Goal: Navigation & Orientation: Find specific page/section

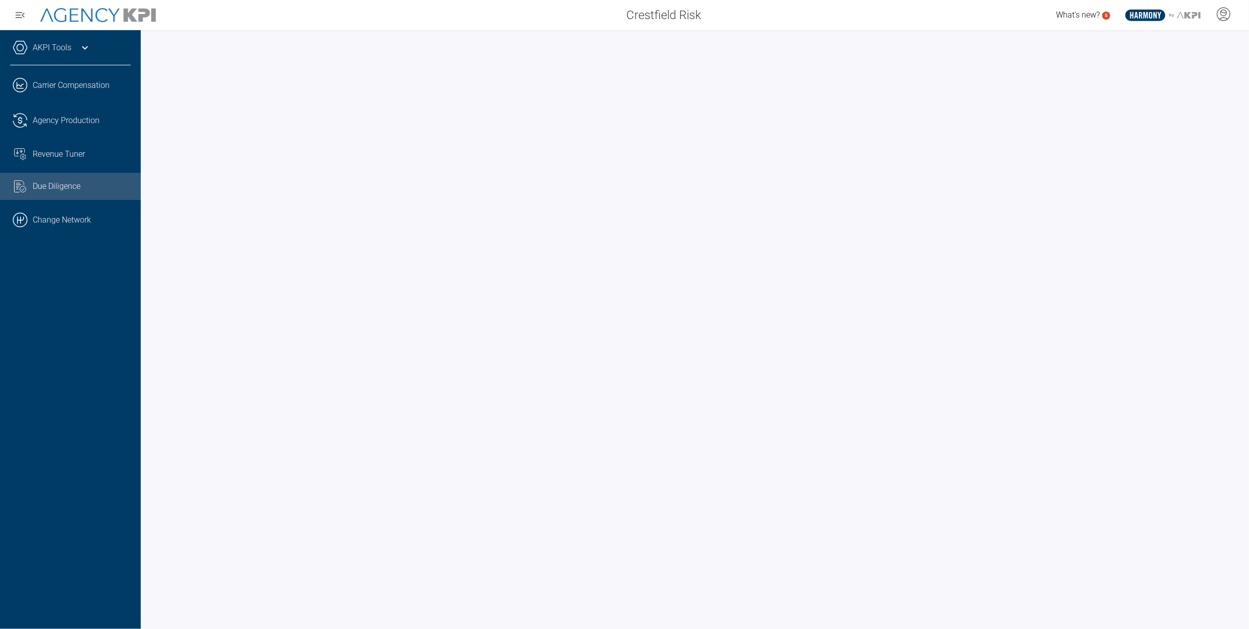
drag, startPoint x: 41, startPoint y: 233, endPoint x: 167, endPoint y: 187, distance: 133.9
click at [41, 233] on link ".cls-1{fill:none;stroke:#000;stroke-linecap:round;stroke-linejoin:round;stroke-…" at bounding box center [70, 220] width 141 height 30
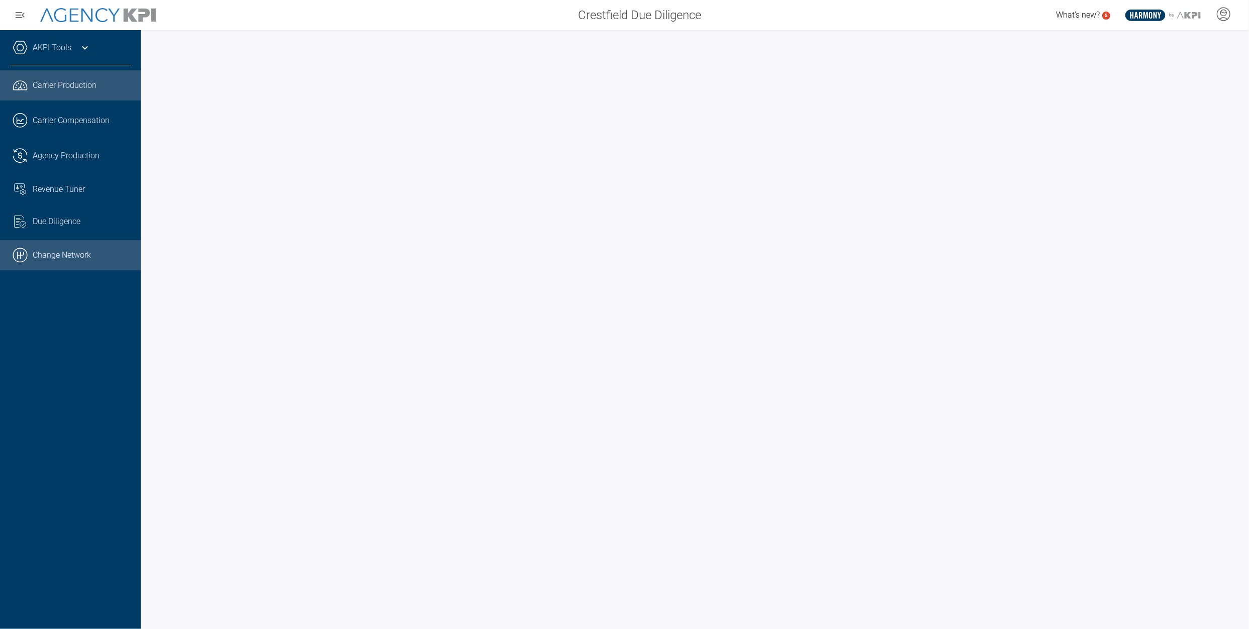
click at [84, 254] on link ".cls-1{fill:none;stroke:#000;stroke-linecap:round;stroke-linejoin:round;stroke-…" at bounding box center [70, 255] width 141 height 30
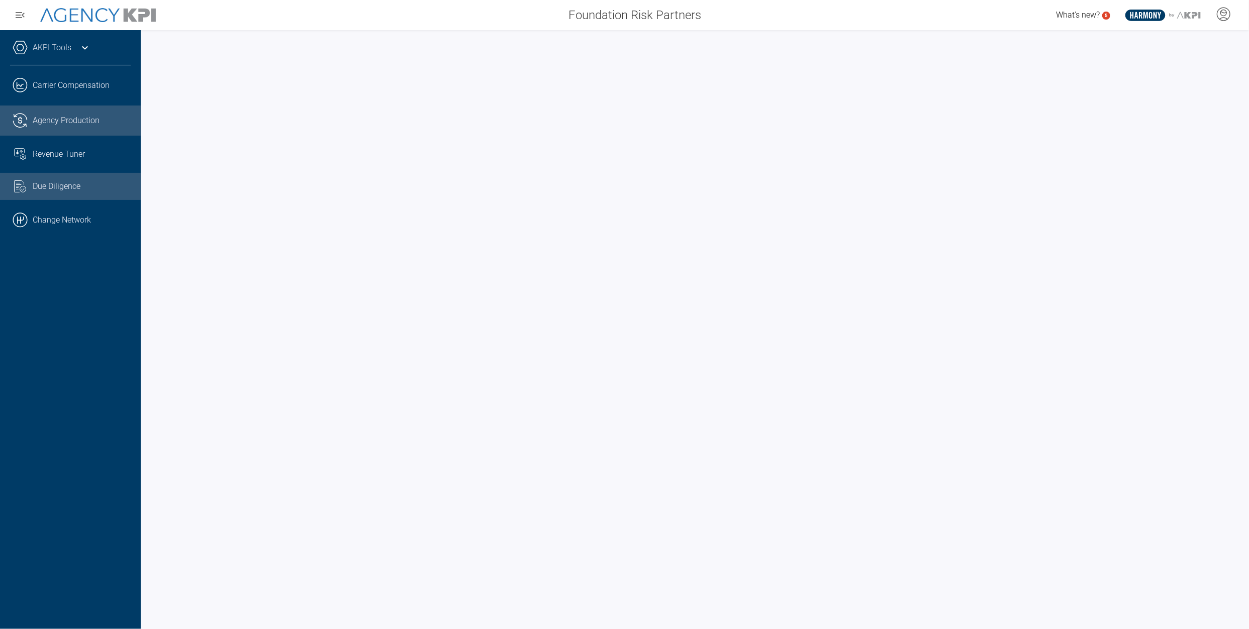
click at [60, 117] on span "Agency Production" at bounding box center [66, 121] width 67 height 12
click at [68, 188] on span "Due Diligence" at bounding box center [57, 186] width 48 height 12
click at [62, 164] on link "Revenue Tuner" at bounding box center [70, 154] width 141 height 27
click at [57, 182] on span "Due Diligence" at bounding box center [57, 186] width 48 height 12
click at [91, 235] on link ".cls-1{fill:none;stroke:#000;stroke-linecap:round;stroke-linejoin:round;stroke-…" at bounding box center [70, 220] width 141 height 30
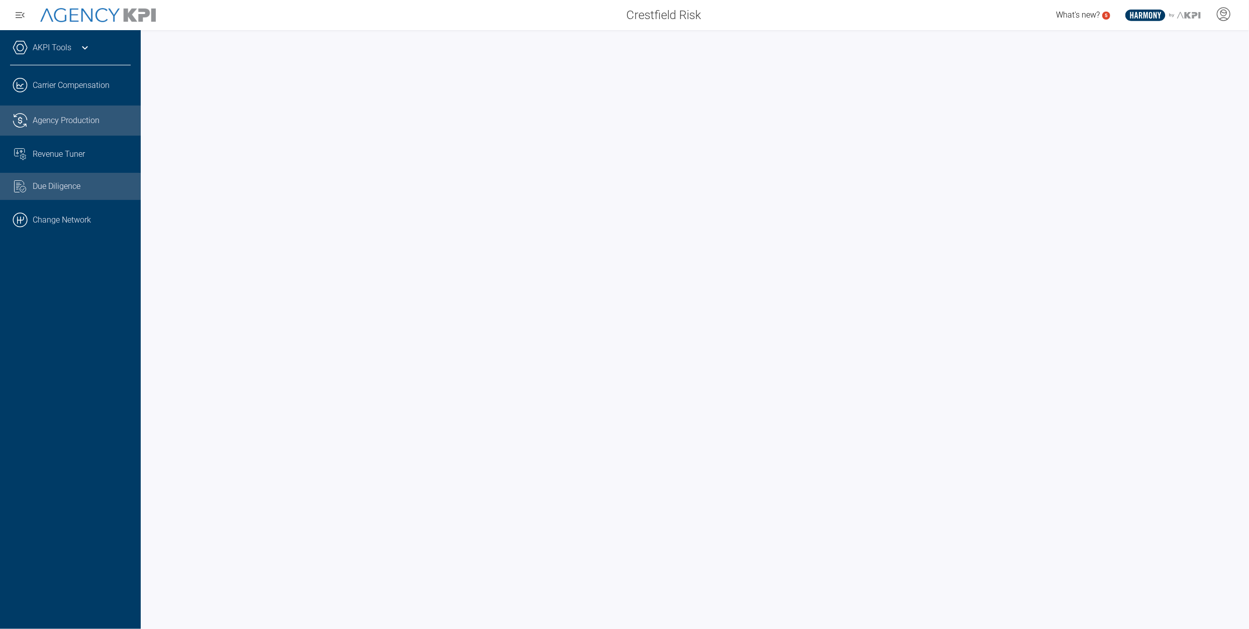
click at [59, 118] on span "Agency Production" at bounding box center [66, 121] width 67 height 12
click at [57, 180] on span "Due Diligence" at bounding box center [57, 186] width 48 height 12
